Goal: Navigation & Orientation: Find specific page/section

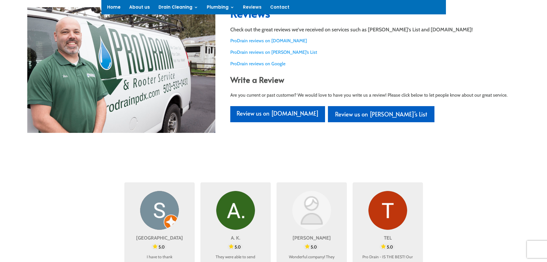
scroll to position [172, 0]
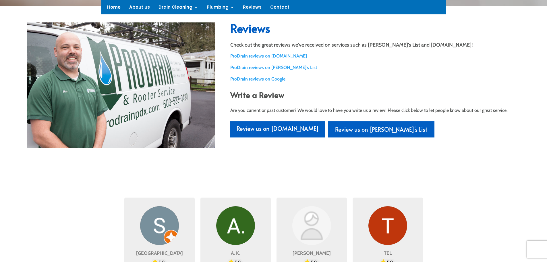
click at [255, 79] on link "ProDrain reviews on Google" at bounding box center [257, 78] width 55 height 5
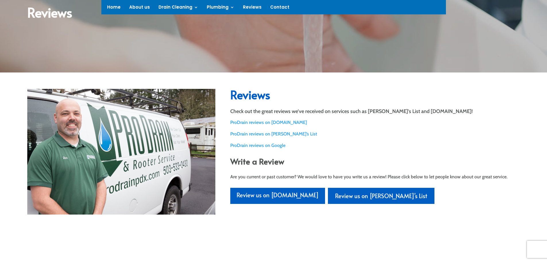
scroll to position [86, 0]
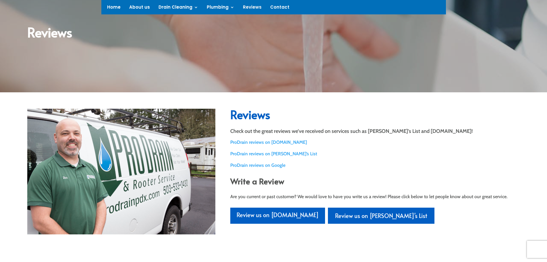
click at [274, 165] on link "ProDrain reviews on Google" at bounding box center [257, 164] width 55 height 5
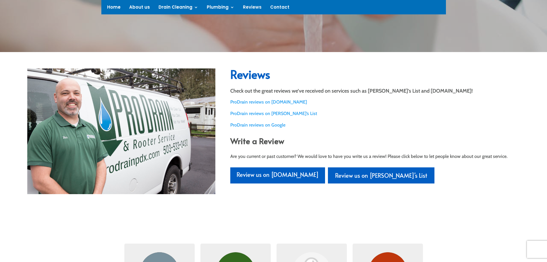
scroll to position [115, 0]
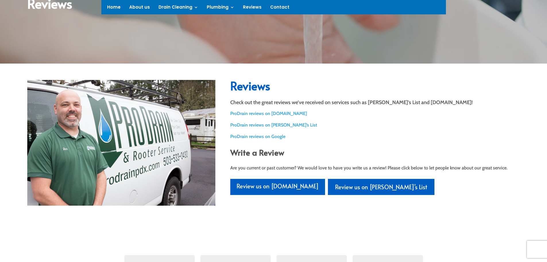
click at [261, 135] on link "ProDrain reviews on Google" at bounding box center [257, 135] width 55 height 5
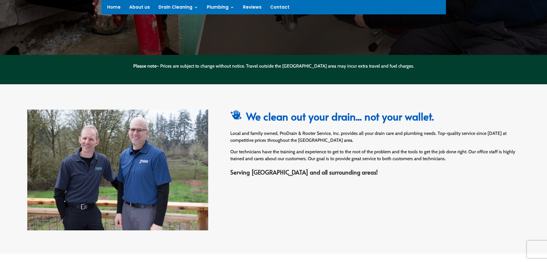
scroll to position [201, 0]
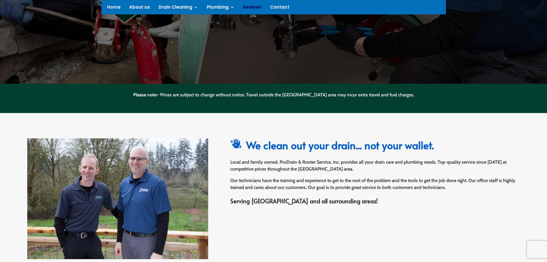
click at [243, 7] on link "Reviews" at bounding box center [252, 8] width 19 height 6
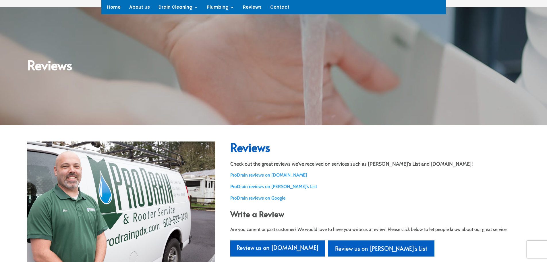
scroll to position [115, 0]
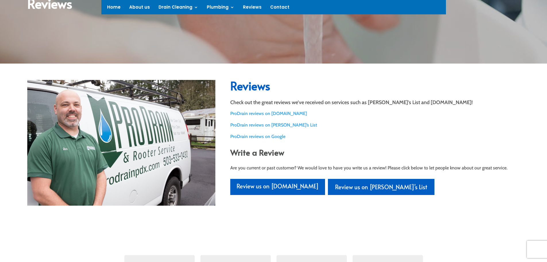
click at [267, 137] on link "ProDrain reviews on Google" at bounding box center [257, 135] width 55 height 5
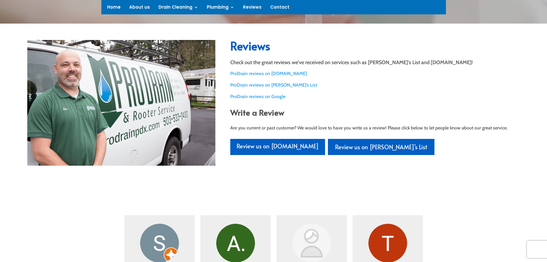
scroll to position [172, 0]
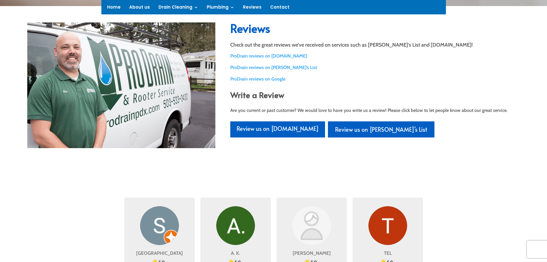
click at [328, 127] on link "Review us on [PERSON_NAME]'s List" at bounding box center [381, 129] width 107 height 16
